Goal: Find specific page/section: Find specific page/section

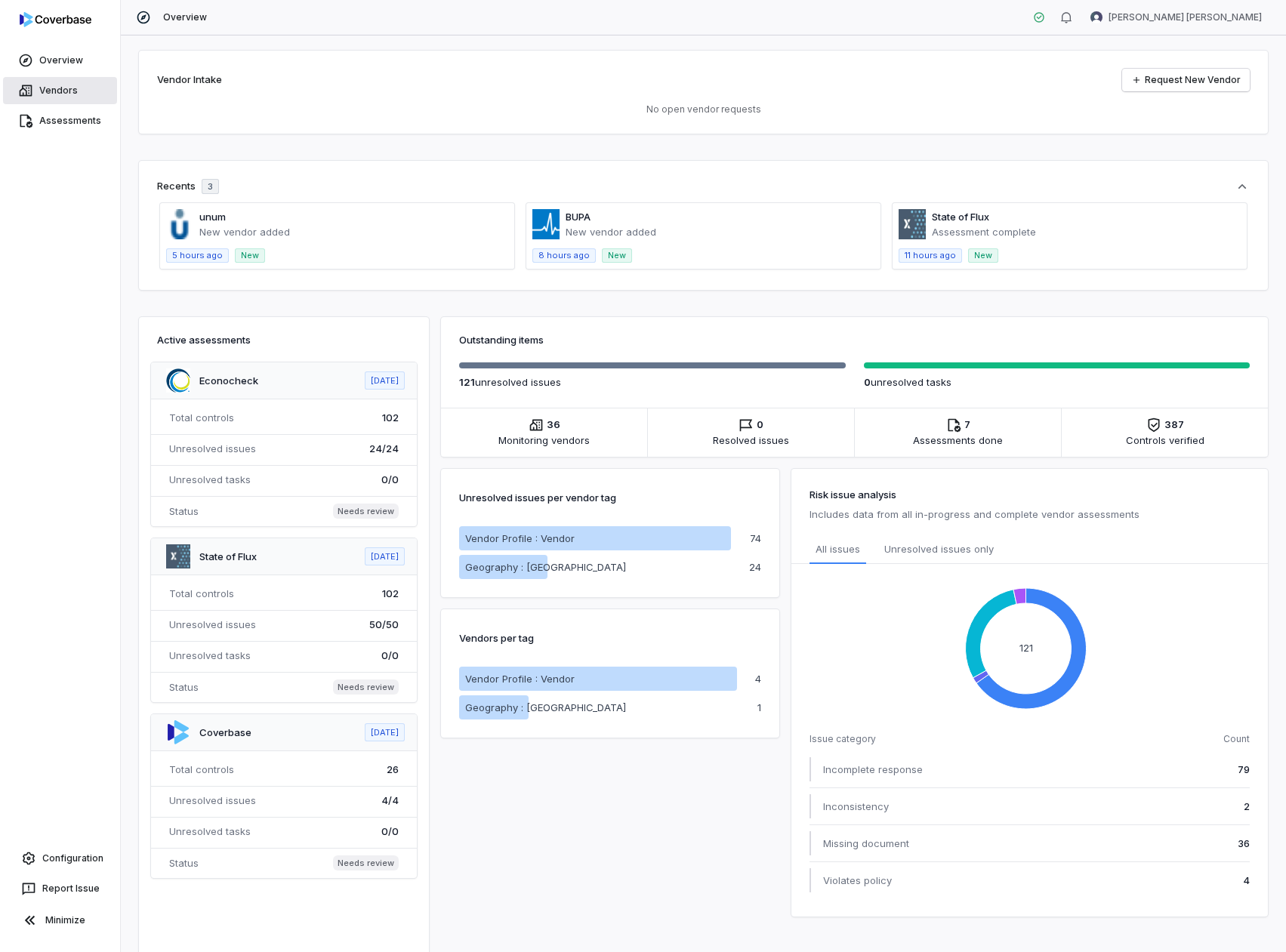
click at [52, 100] on link "Vendors" at bounding box center [60, 91] width 114 height 28
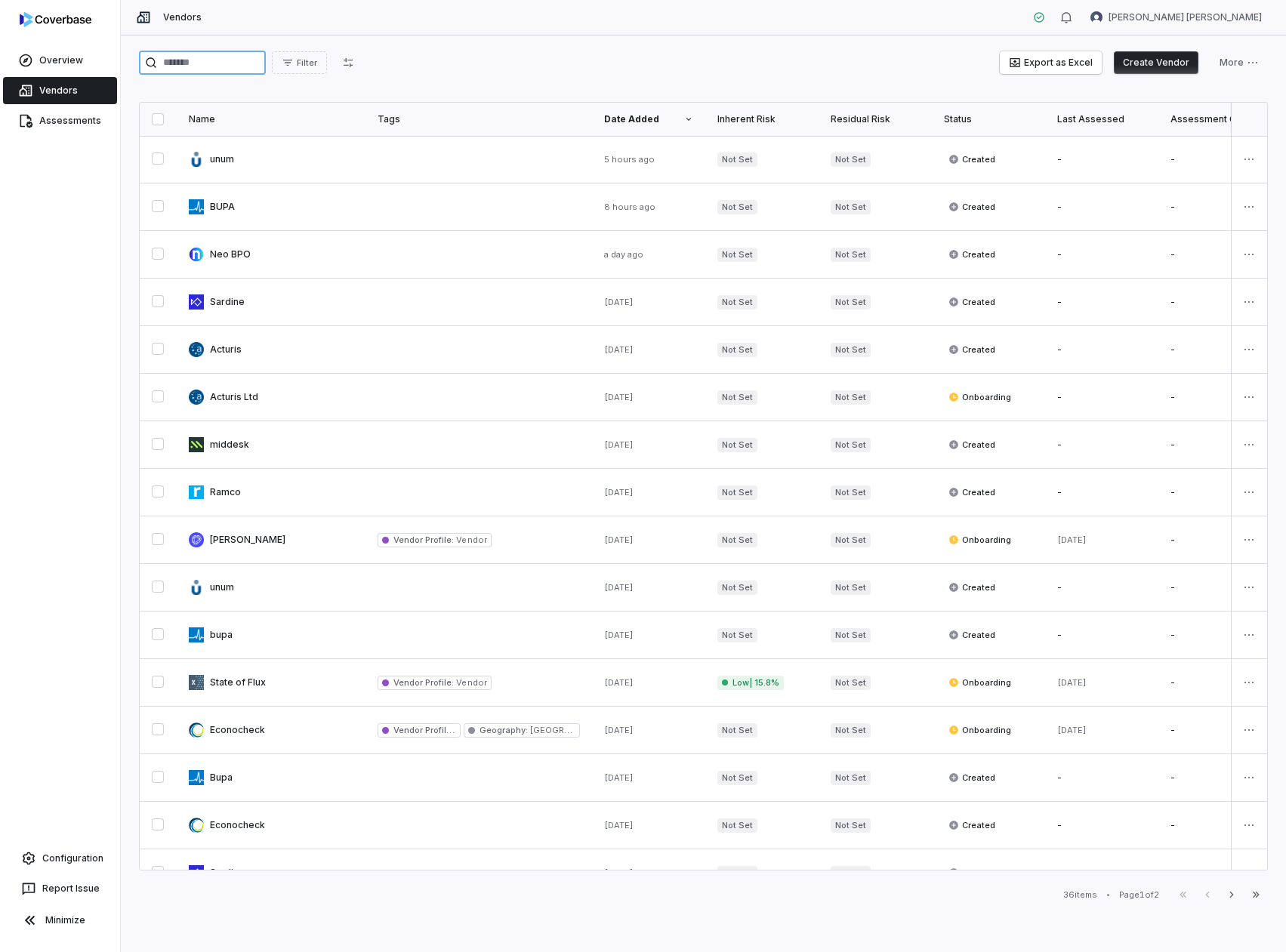
click at [199, 65] on input "search" at bounding box center [202, 62] width 127 height 24
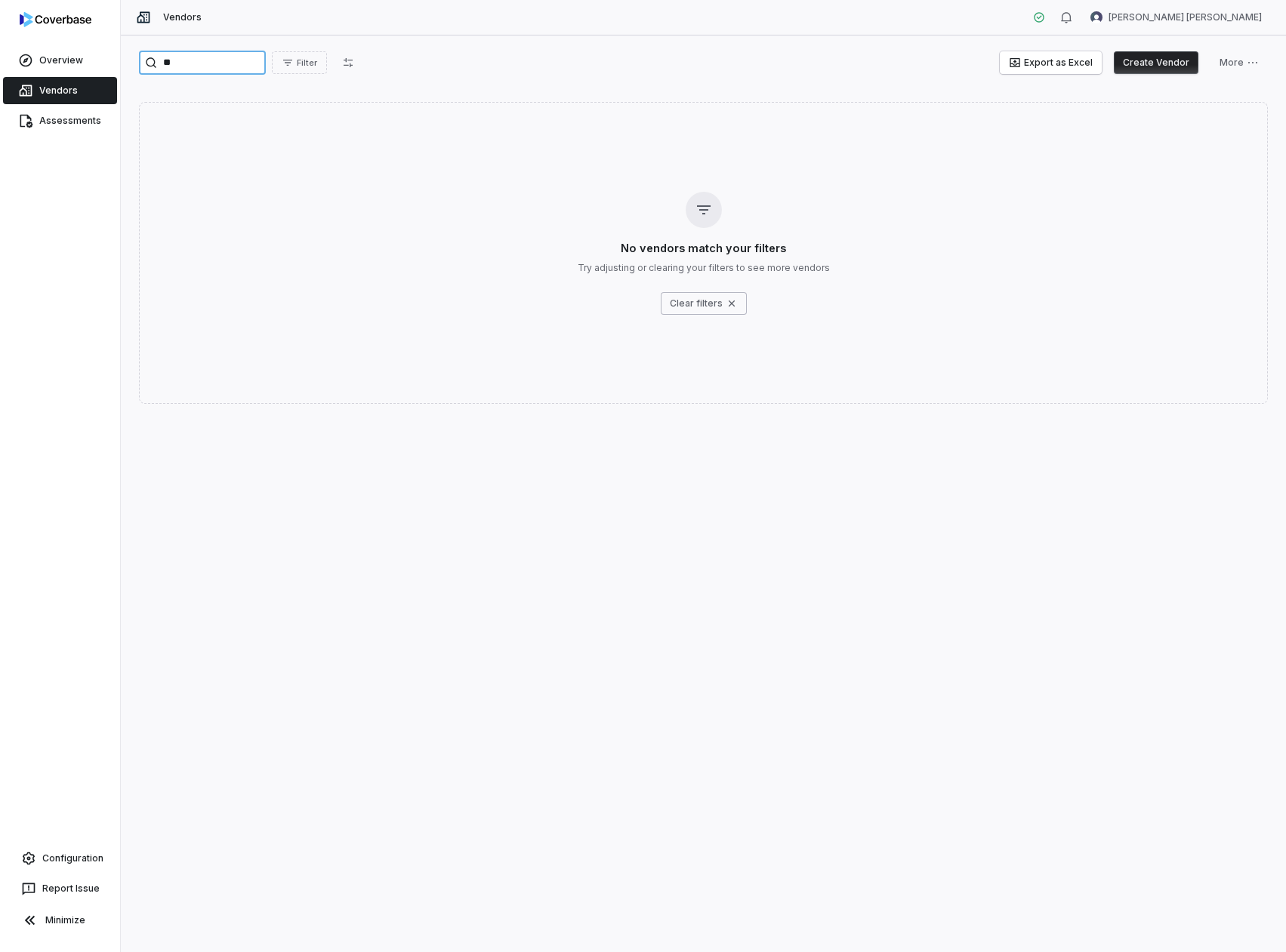
type input "*"
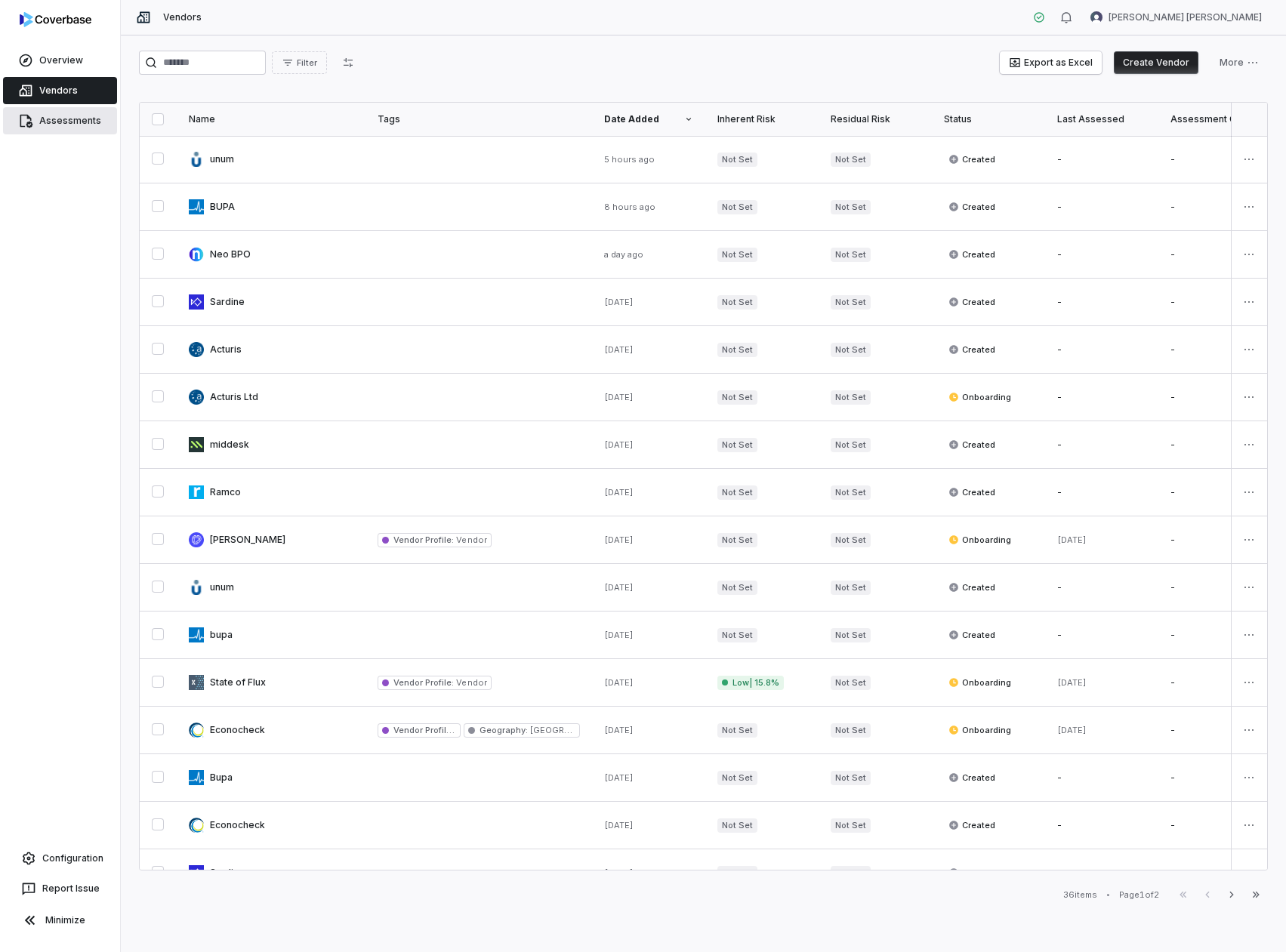
click at [70, 112] on link "Assessments" at bounding box center [60, 121] width 114 height 28
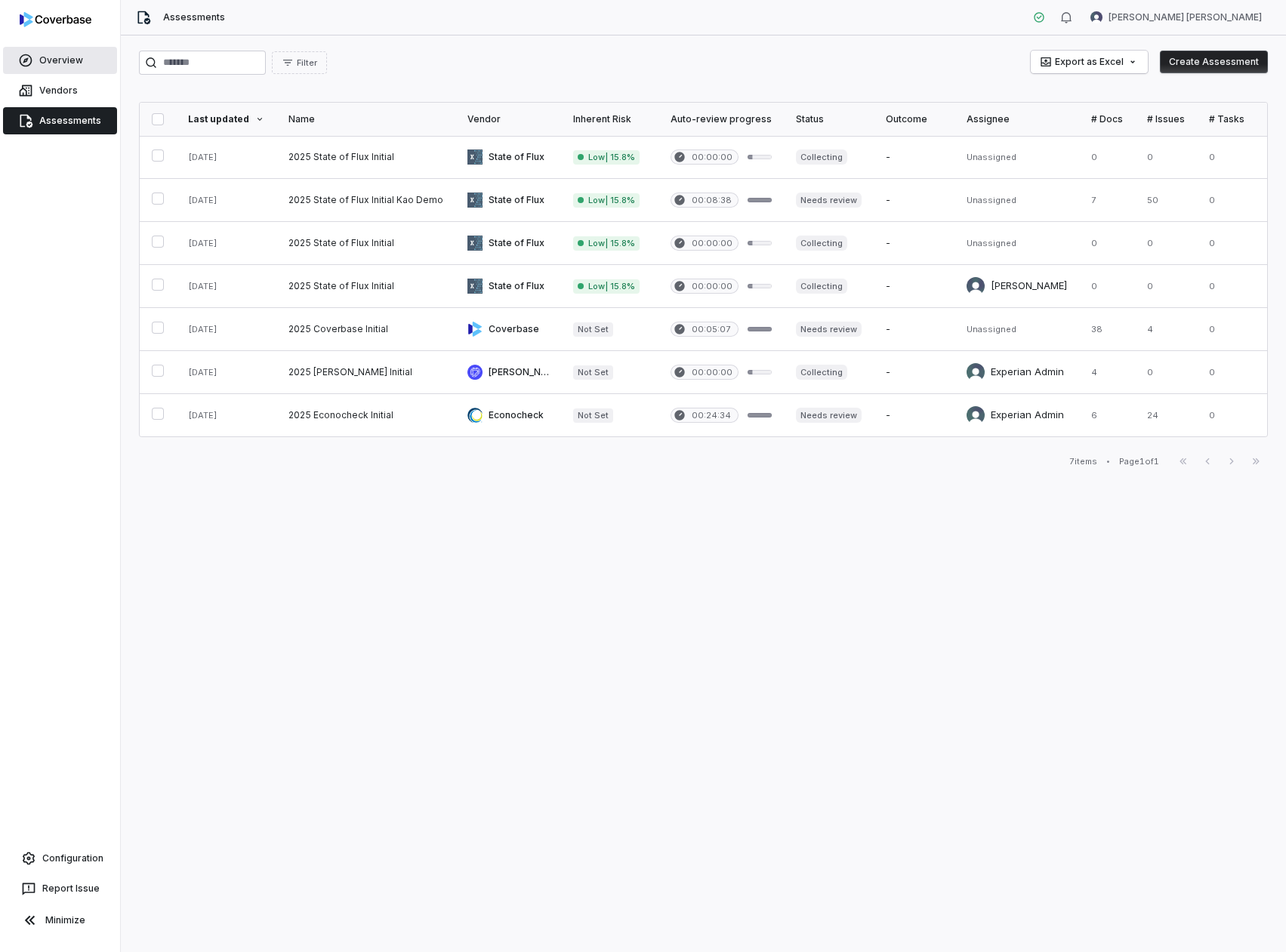
click at [55, 56] on link "Overview" at bounding box center [60, 60] width 114 height 28
